Goal: Information Seeking & Learning: Compare options

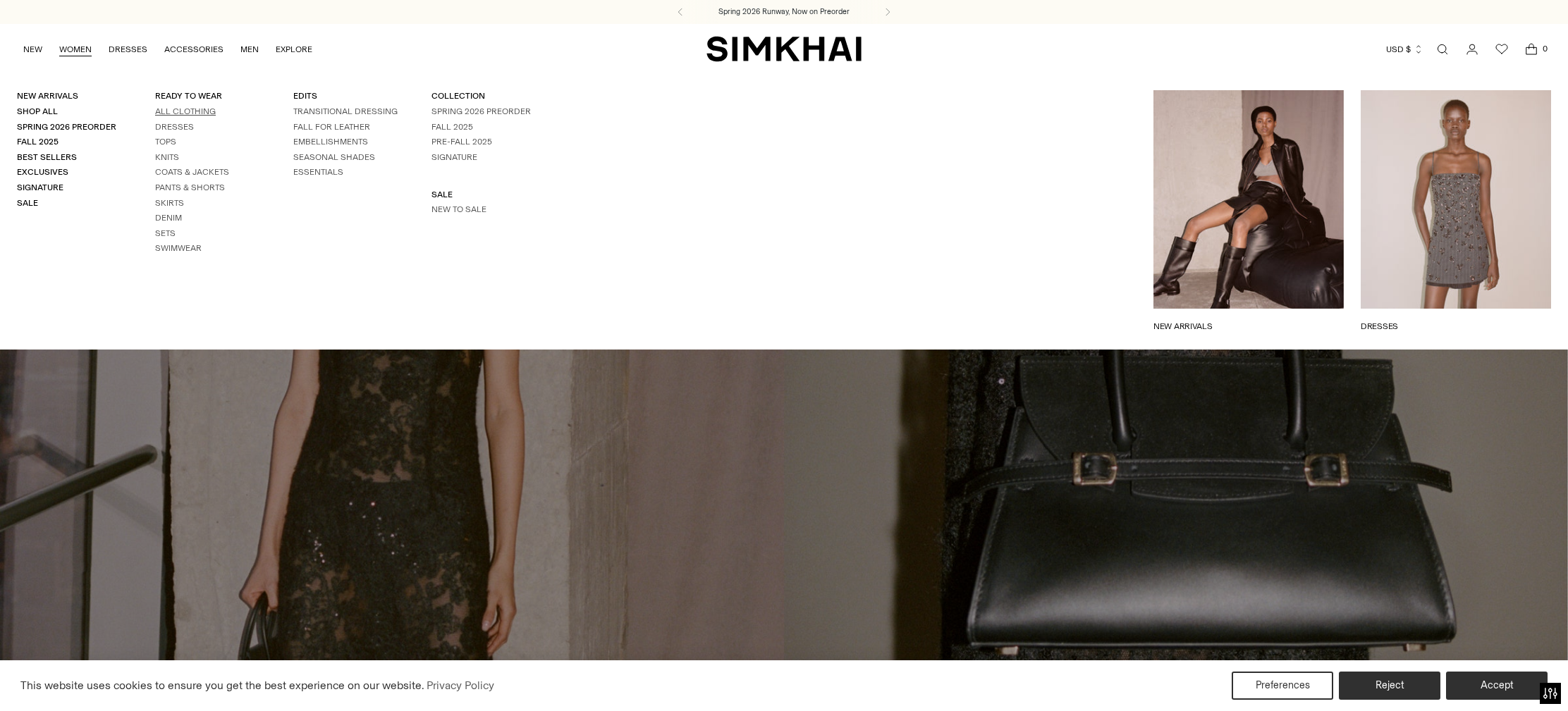
click at [187, 110] on link "All Clothing" at bounding box center [185, 111] width 60 height 10
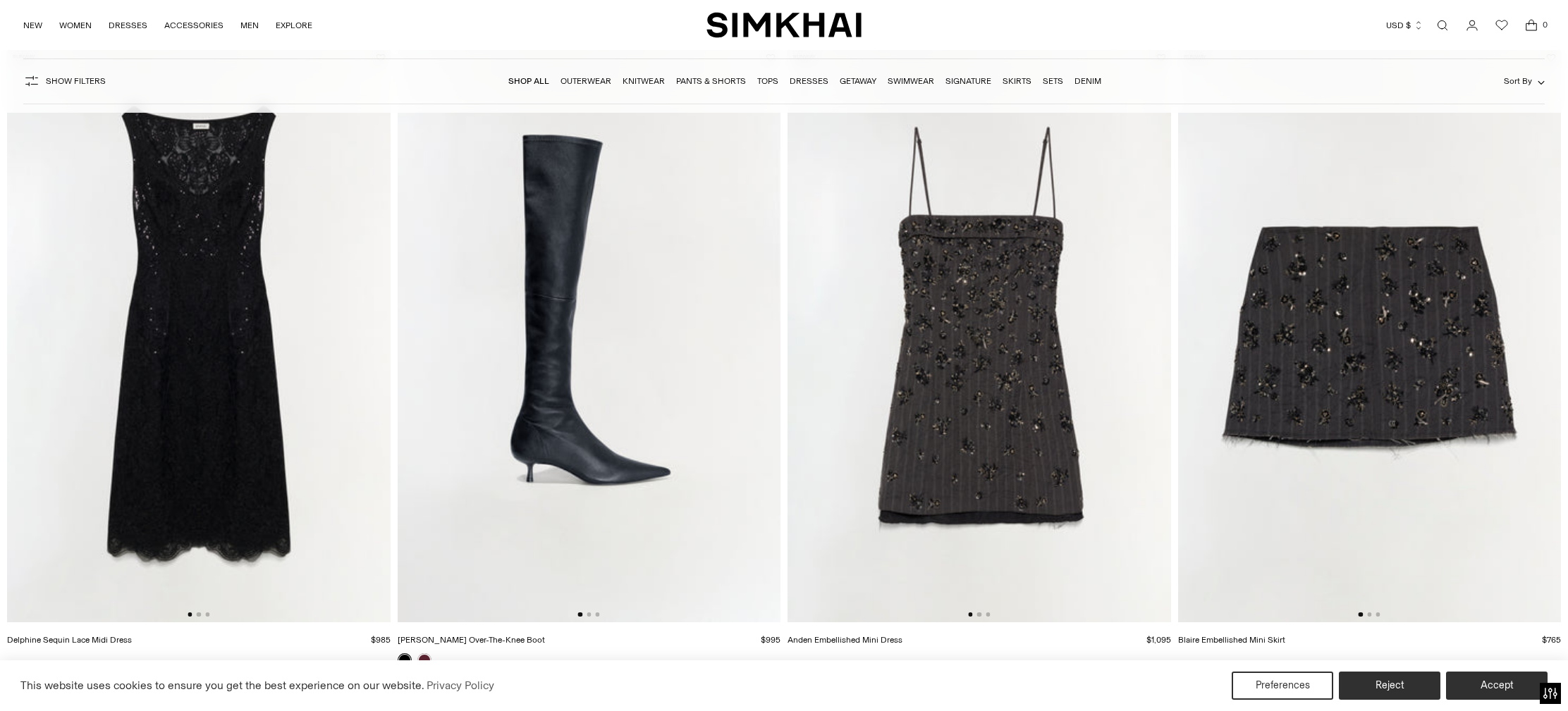
scroll to position [819, 0]
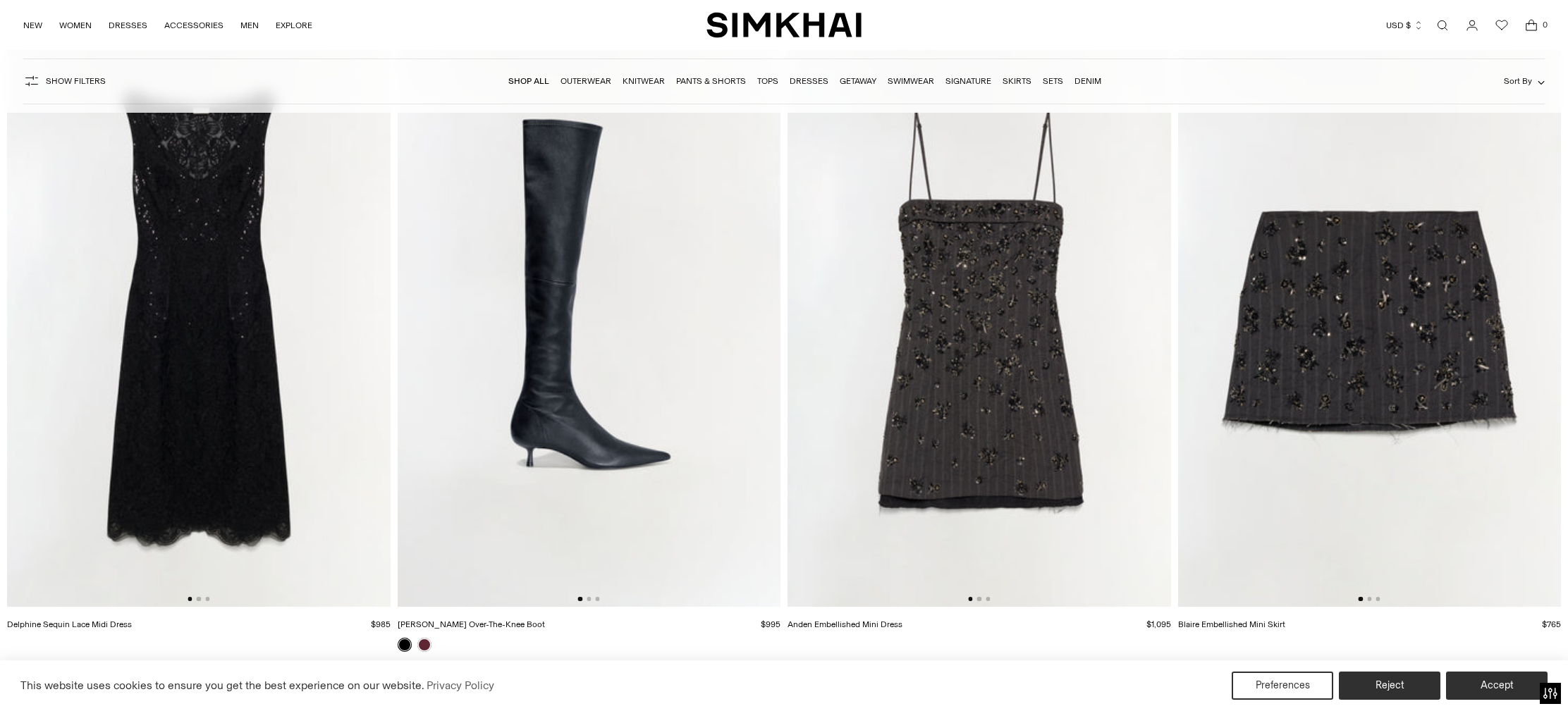
click at [1033, 376] on img at bounding box center [979, 320] width 383 height 574
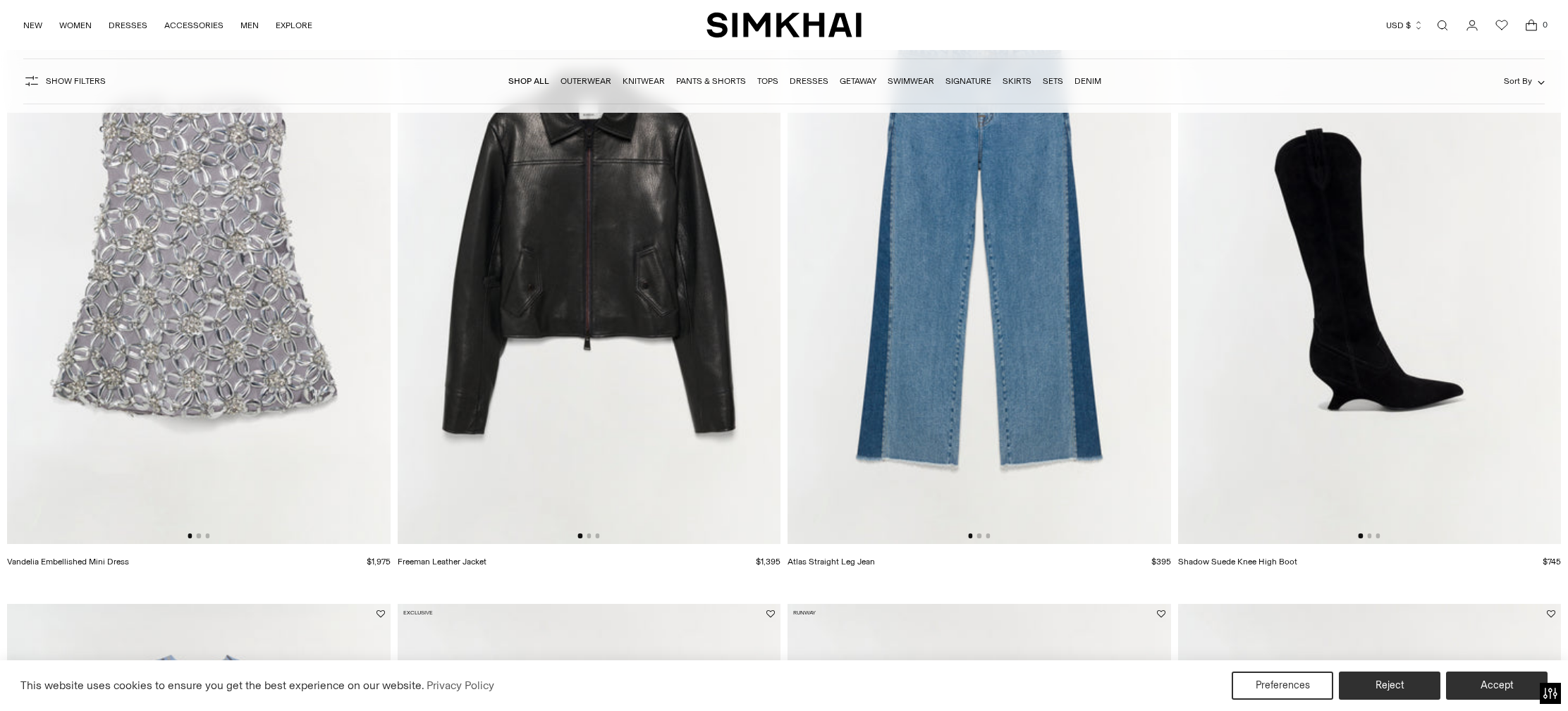
scroll to position [1537, 0]
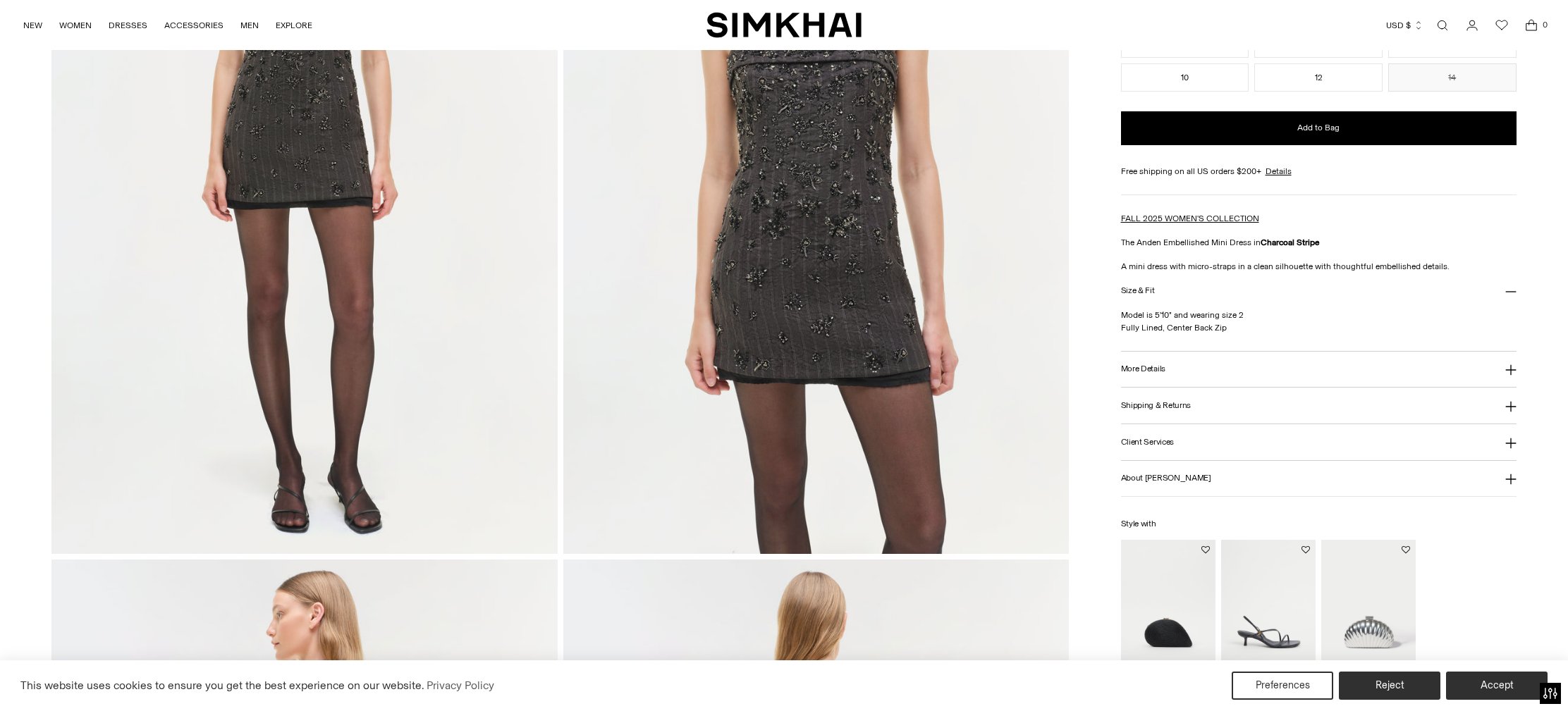
scroll to position [335, 0]
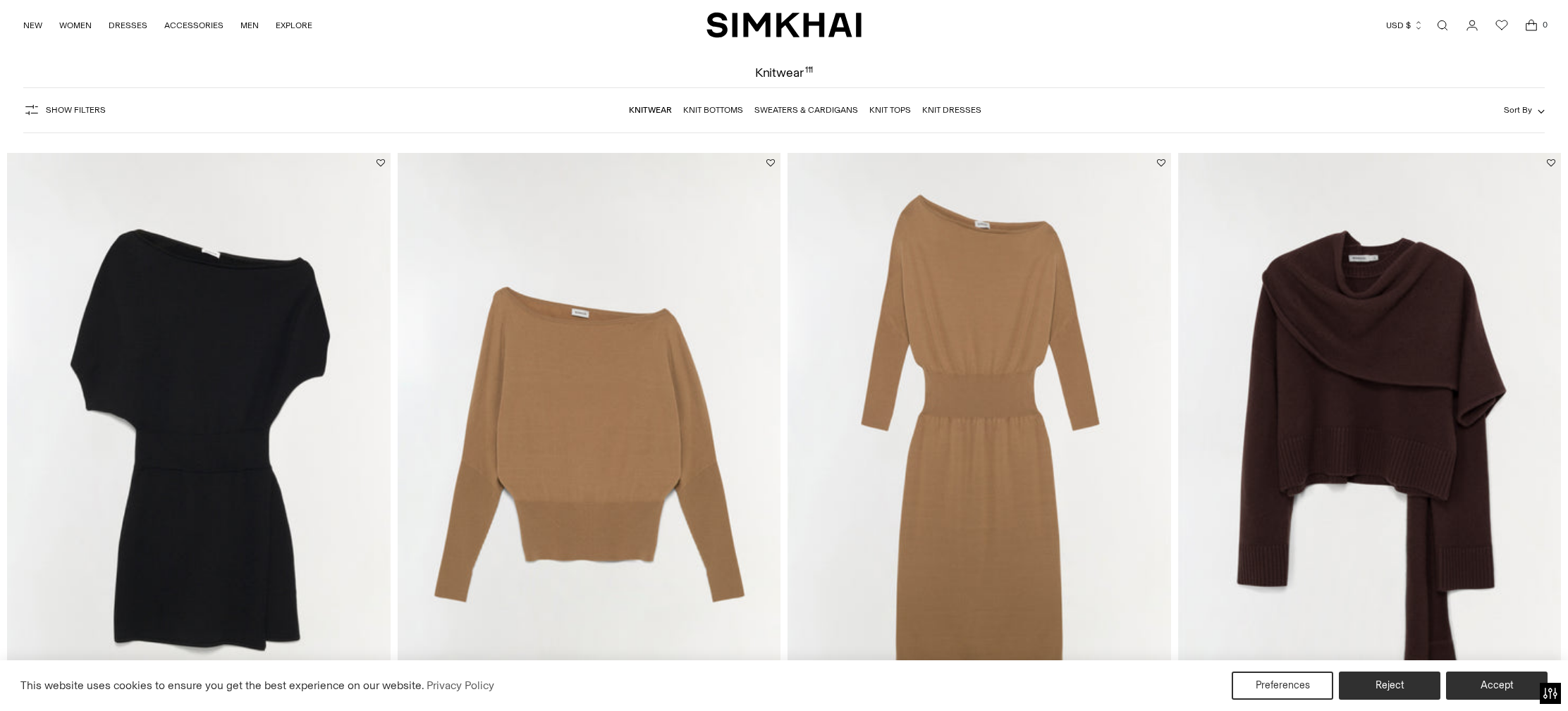
scroll to position [51, 0]
click at [1380, 289] on img at bounding box center [1369, 440] width 383 height 574
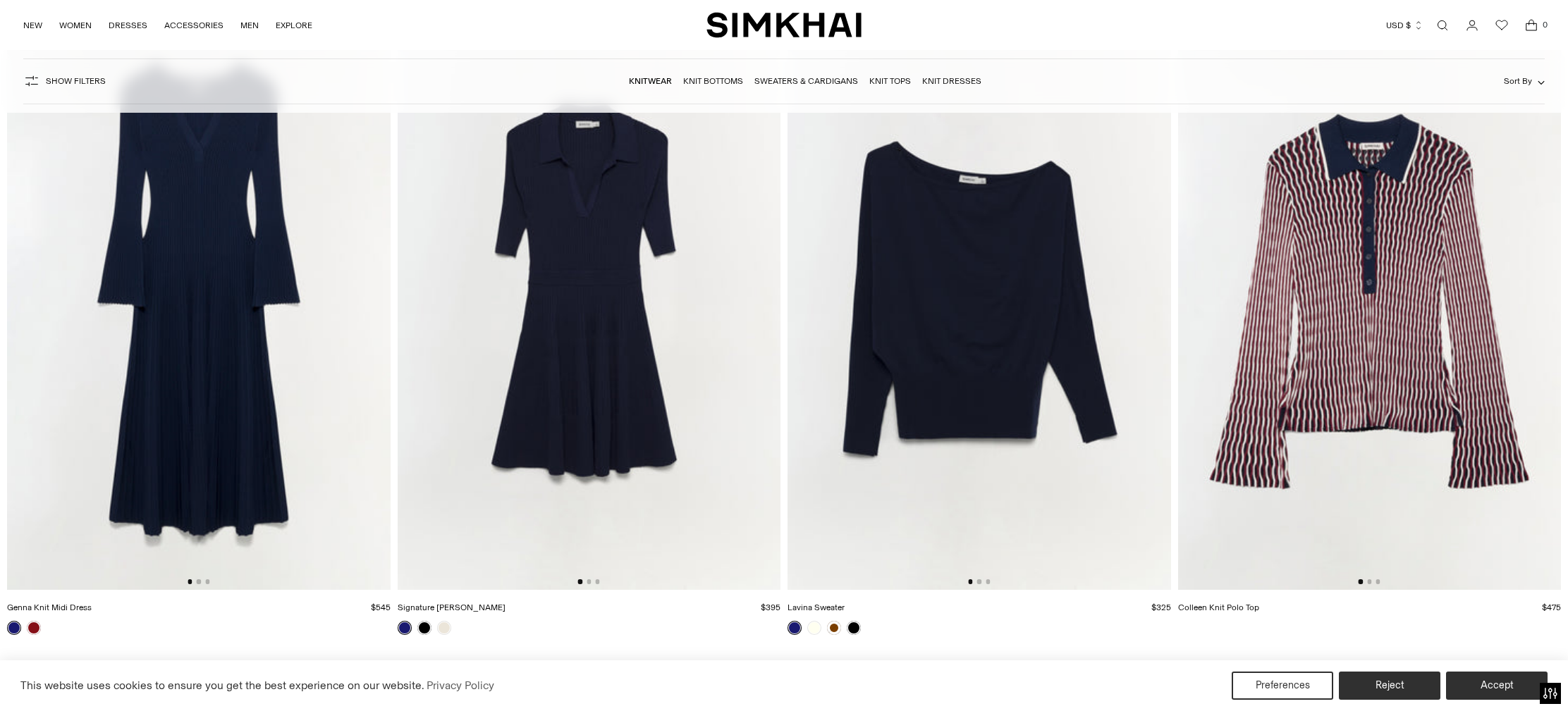
scroll to position [4070, 0]
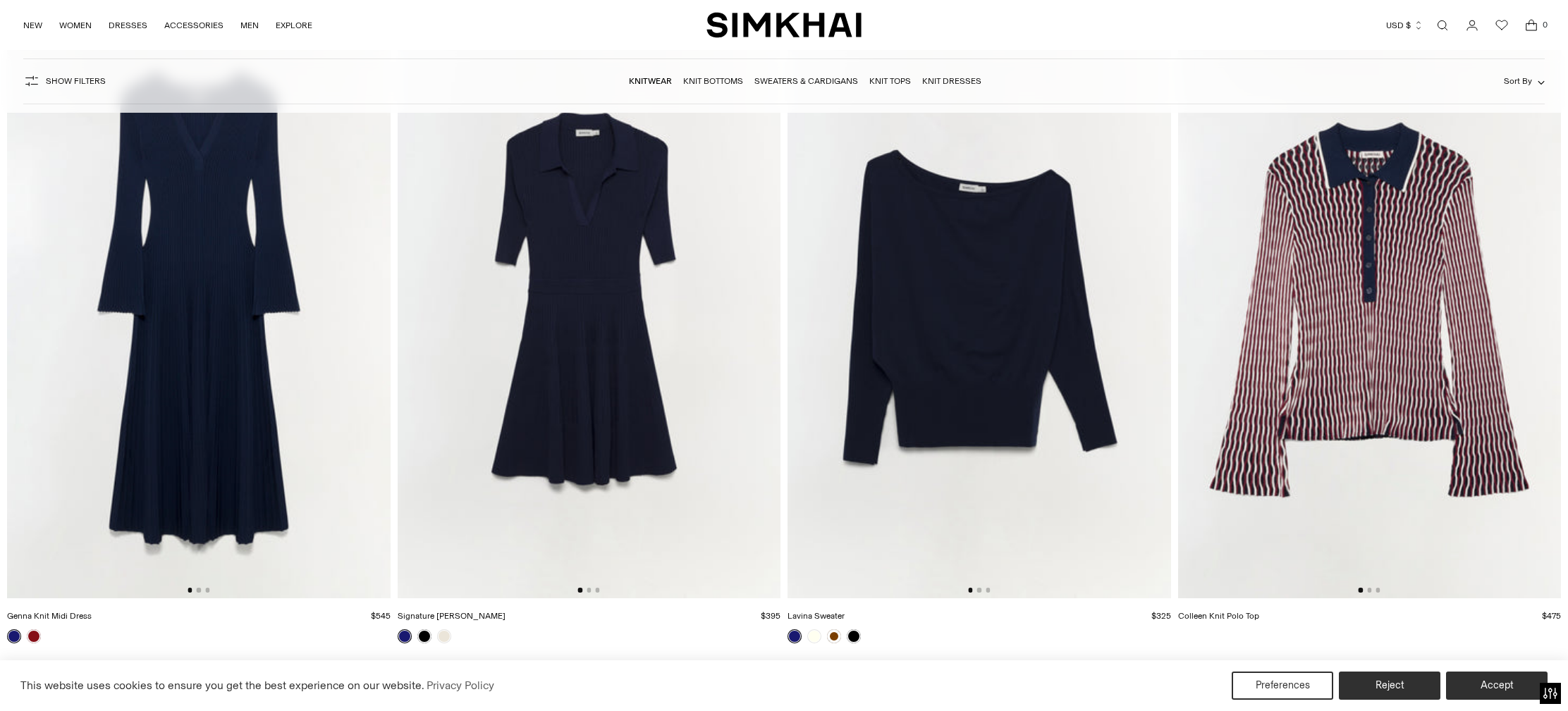
click at [1383, 260] on img at bounding box center [1369, 310] width 383 height 574
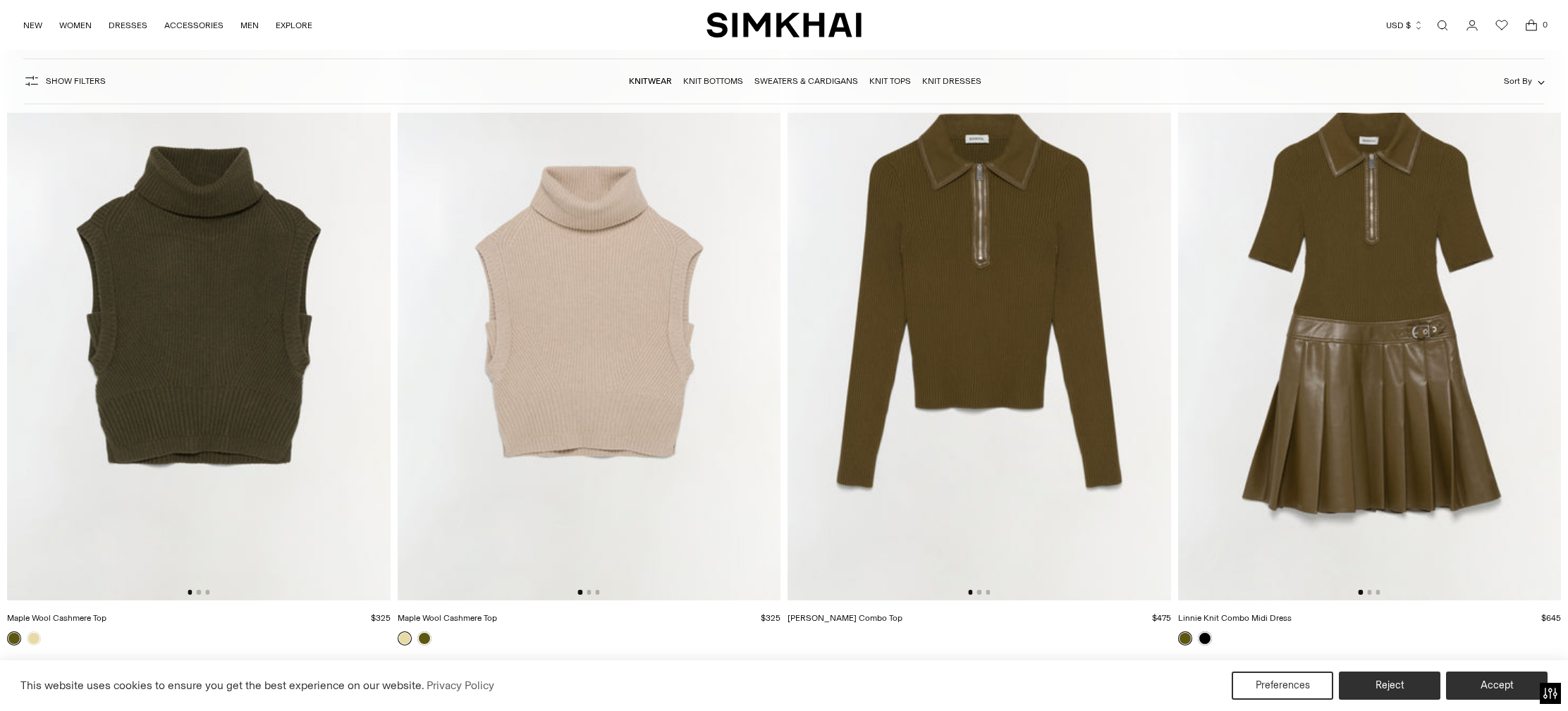
scroll to position [6666, 0]
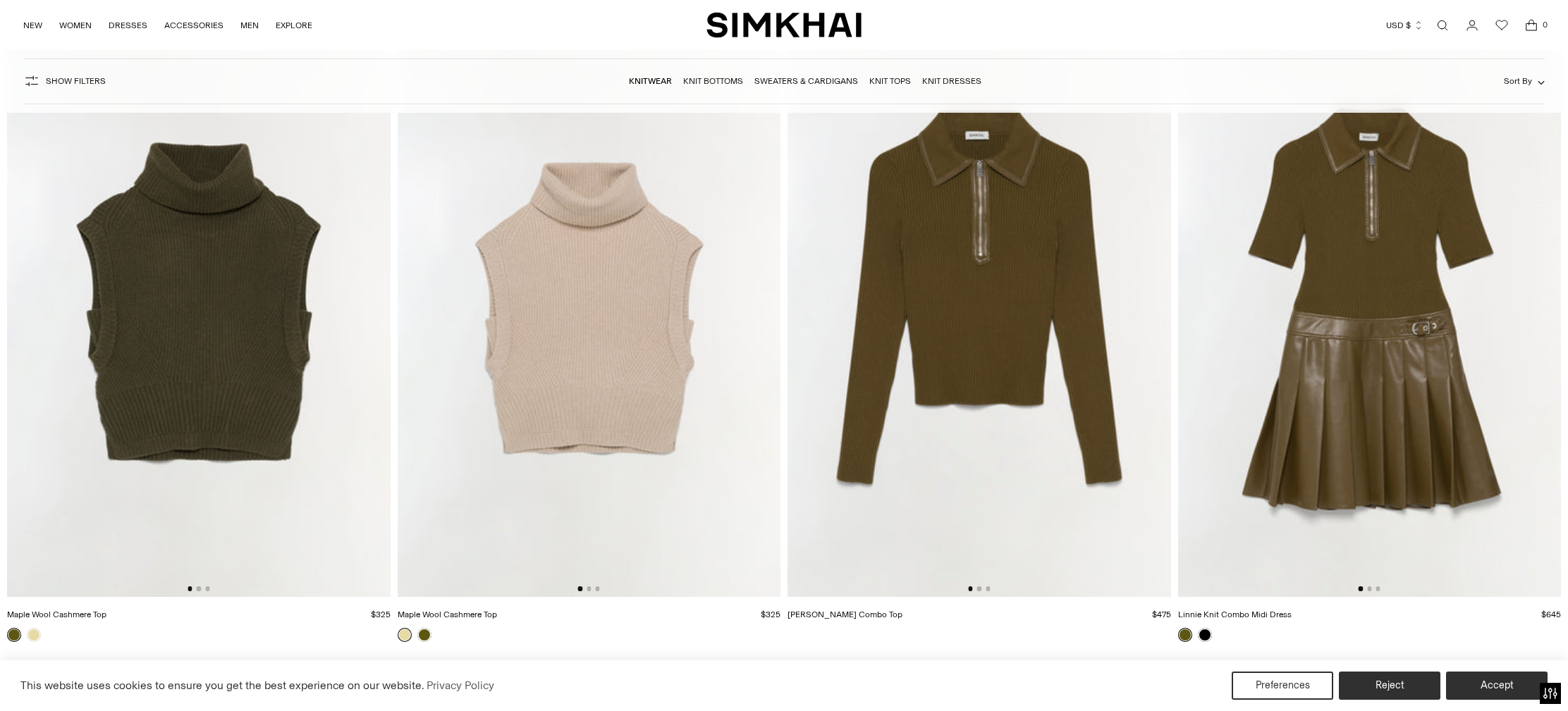
click at [199, 277] on img at bounding box center [199, 309] width 383 height 574
click at [1043, 272] on img at bounding box center [979, 309] width 383 height 574
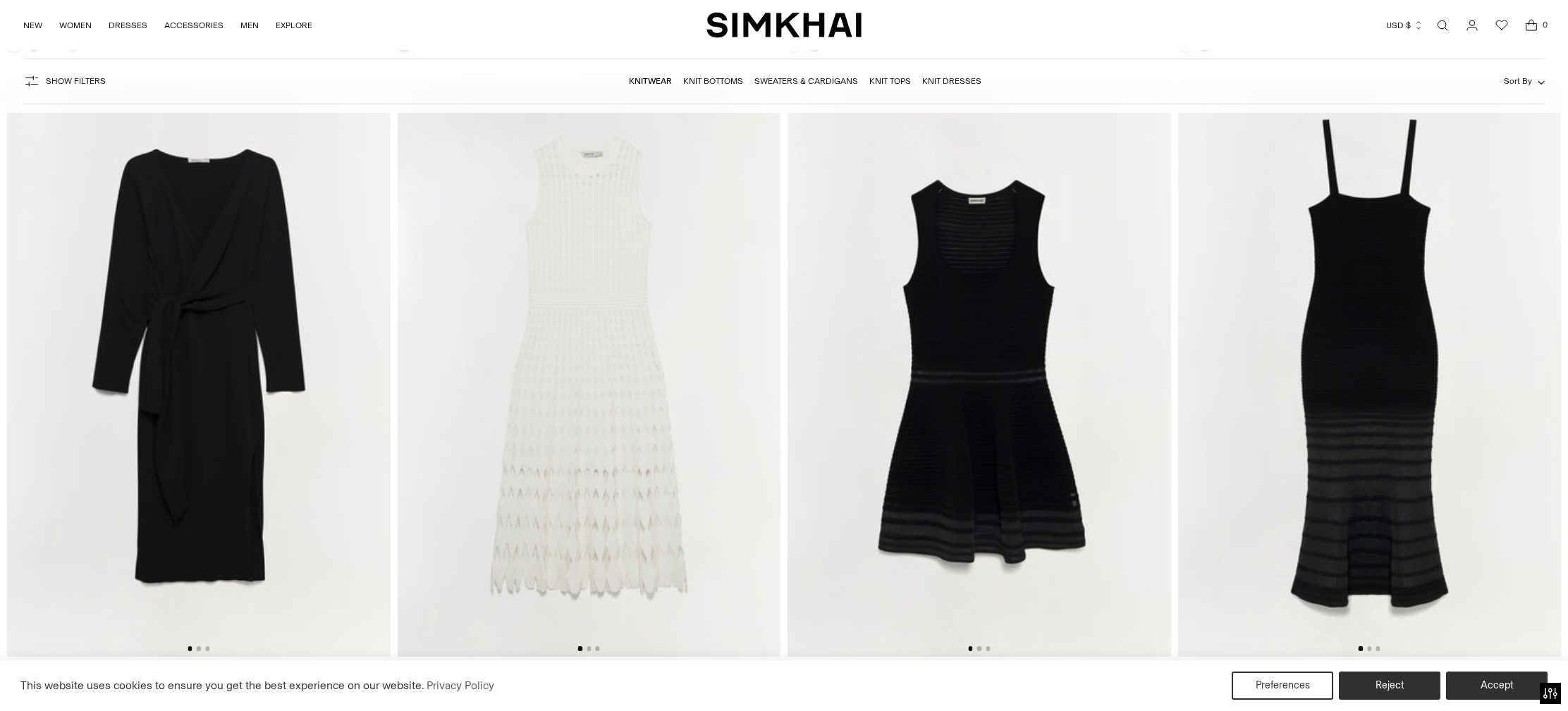
scroll to position [11810, 0]
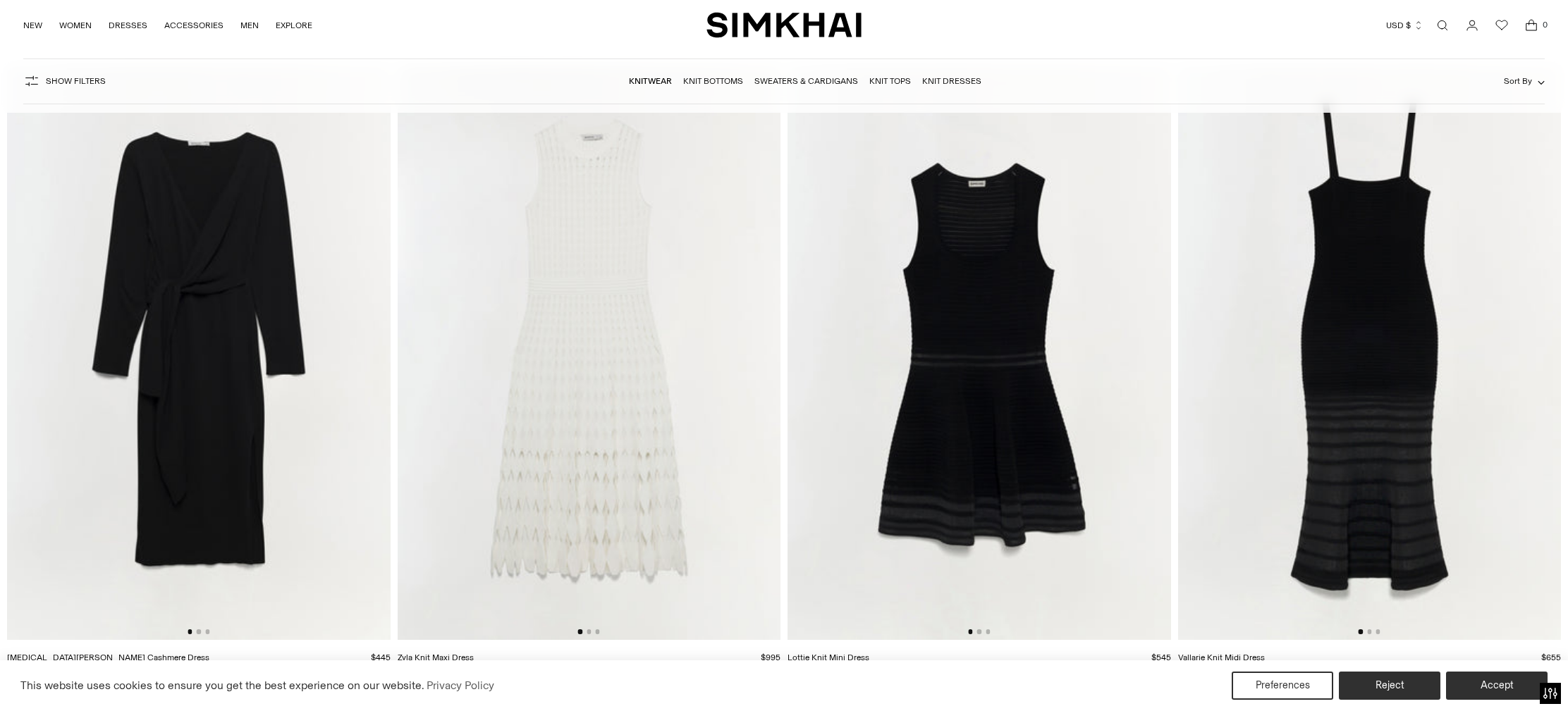
click at [1391, 297] on img at bounding box center [1369, 352] width 383 height 574
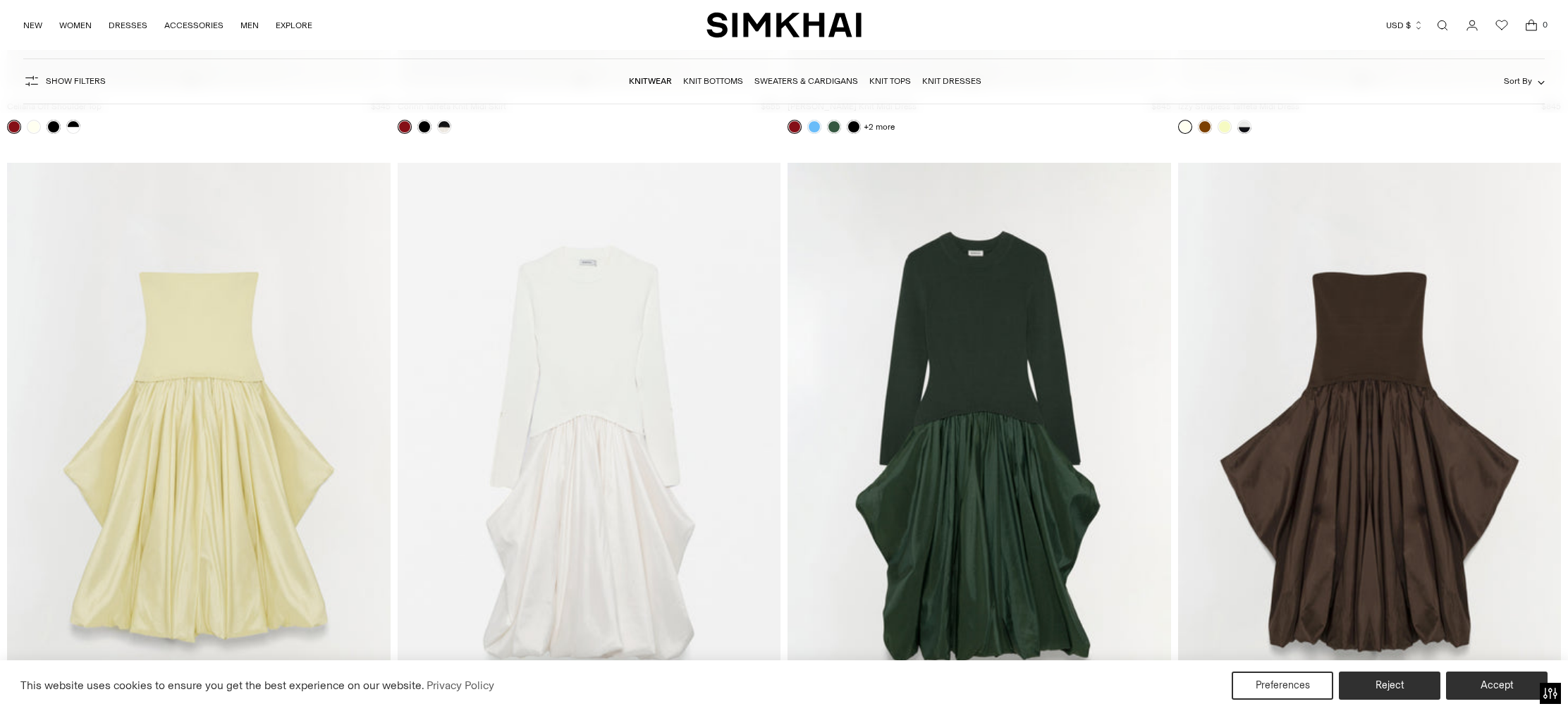
scroll to position [9088, 0]
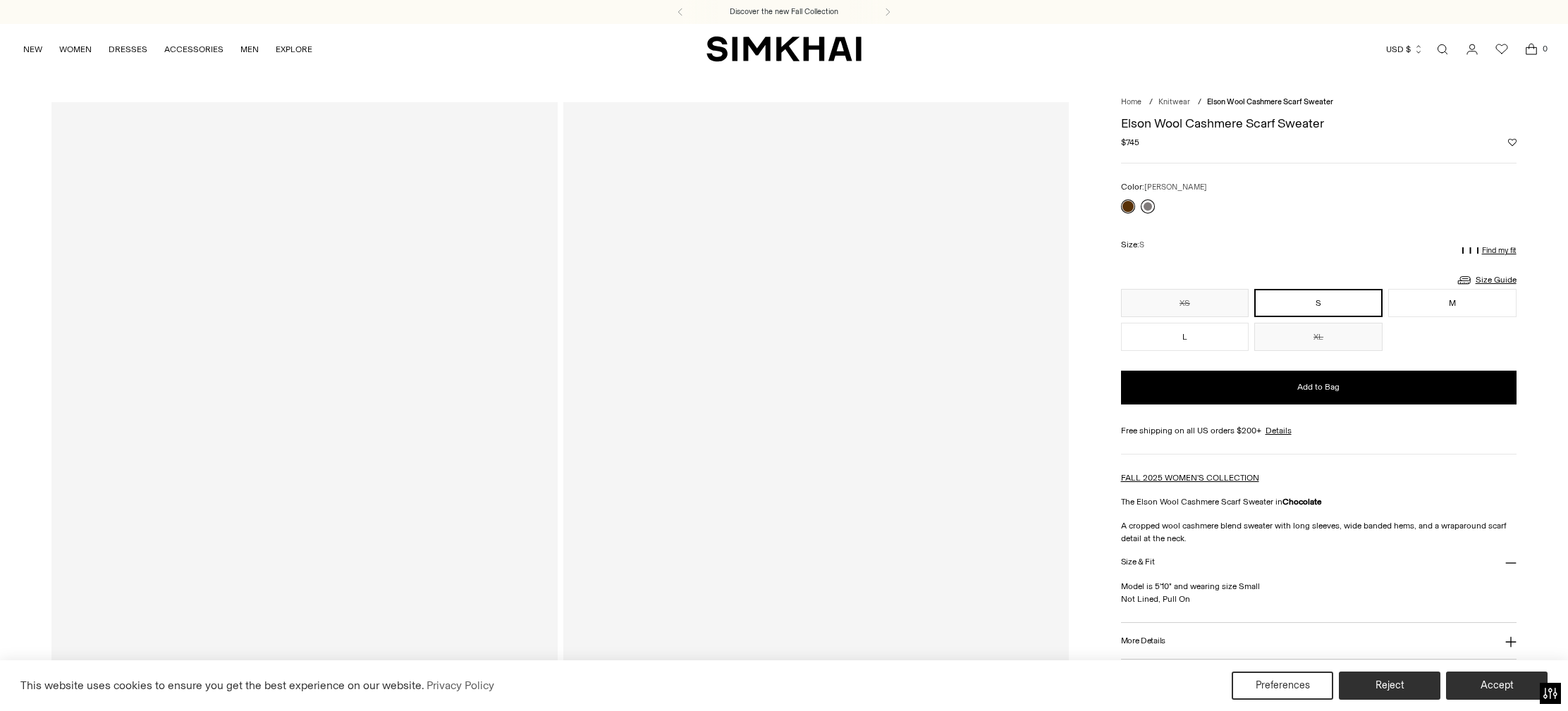
click at [1148, 204] on link at bounding box center [1148, 207] width 14 height 14
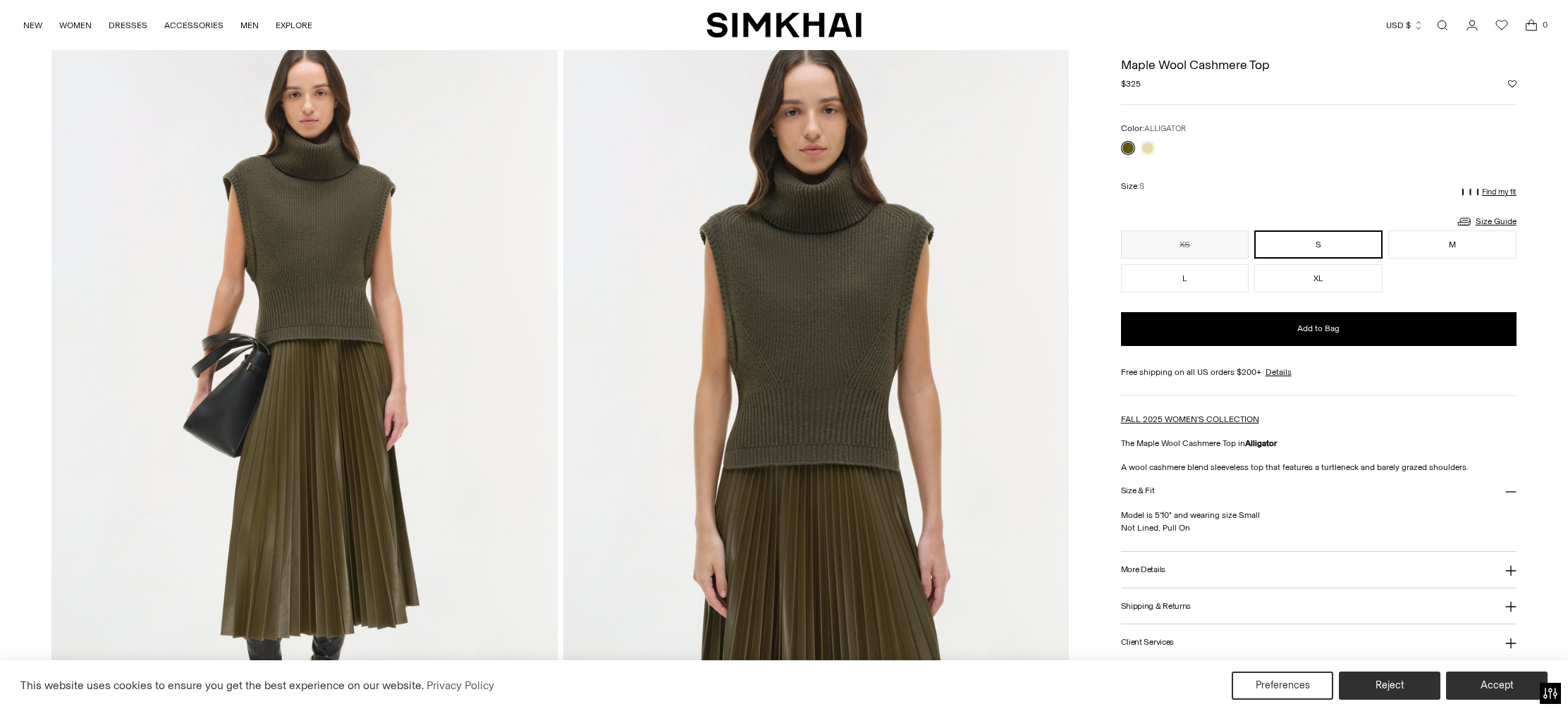
scroll to position [71, 0]
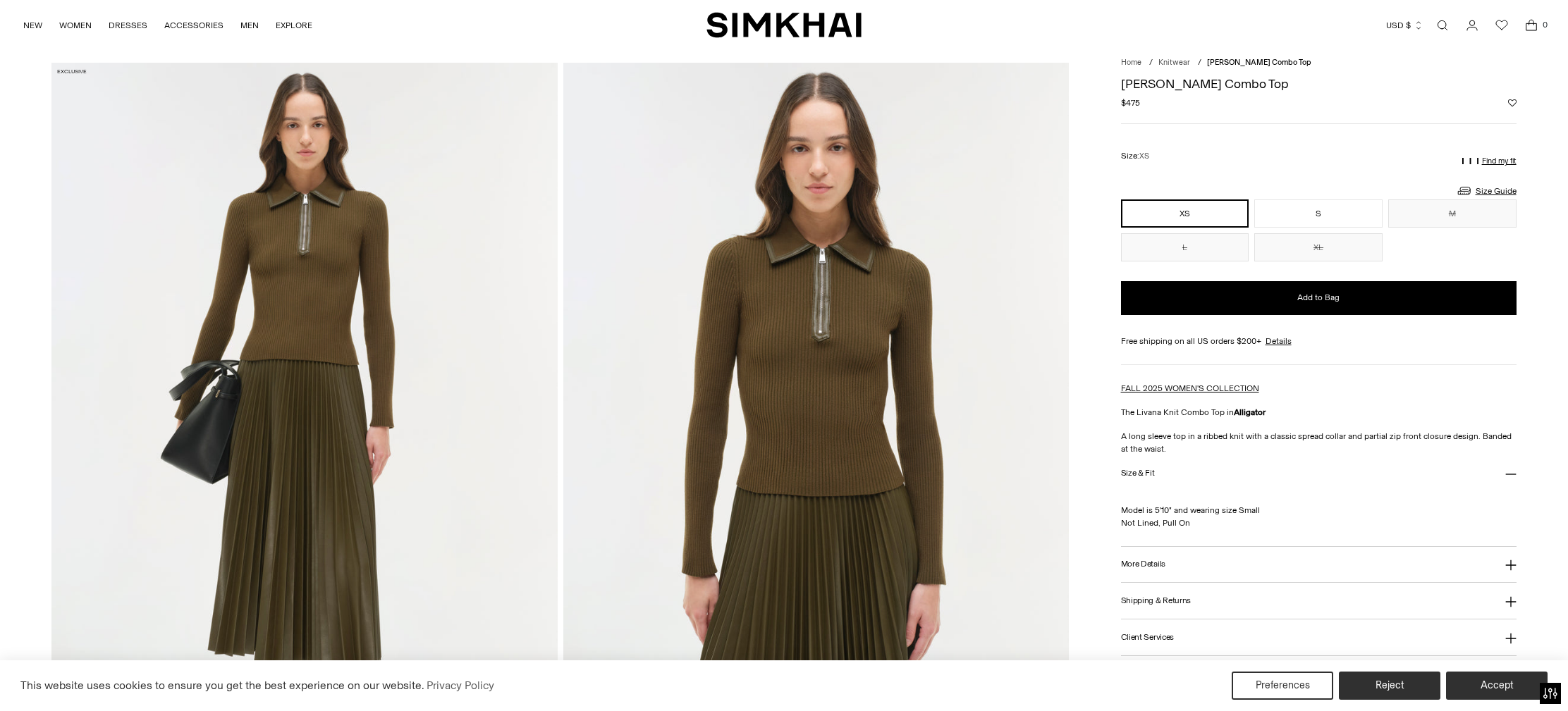
scroll to position [33, 0]
